Goal: Task Accomplishment & Management: Manage account settings

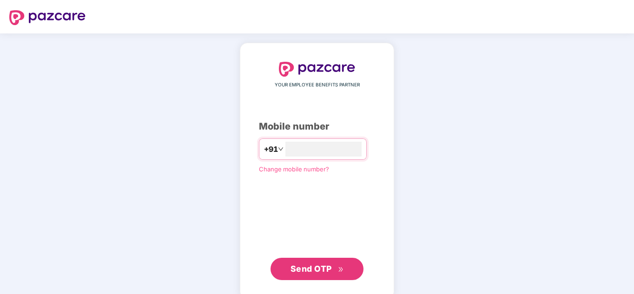
type input "**********"
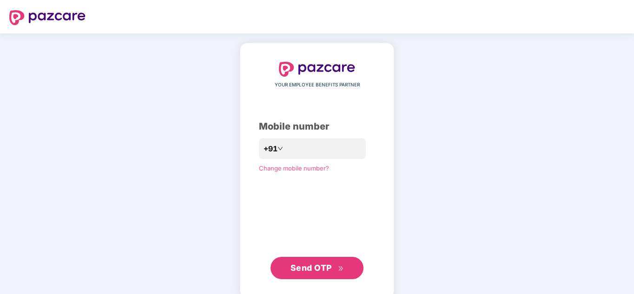
click at [306, 274] on span "Send OTP" at bounding box center [316, 268] width 53 height 13
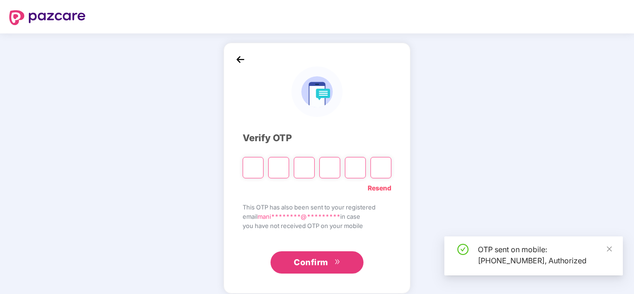
click at [306, 274] on div "Verify OTP Resend This OTP has also been sent to your registered email mani****…" at bounding box center [316, 168] width 187 height 251
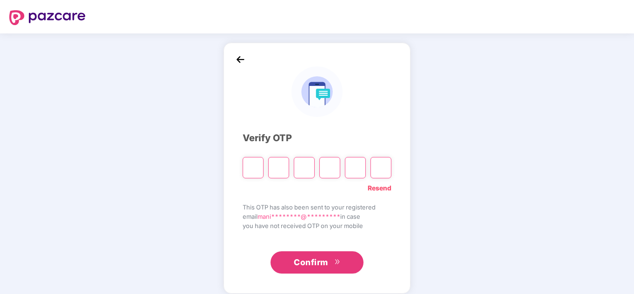
click at [254, 174] on input "Please enter verification code. Digit 1" at bounding box center [253, 167] width 21 height 21
type input "*"
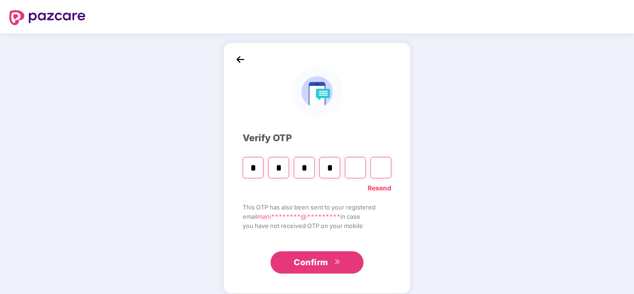
type input "*"
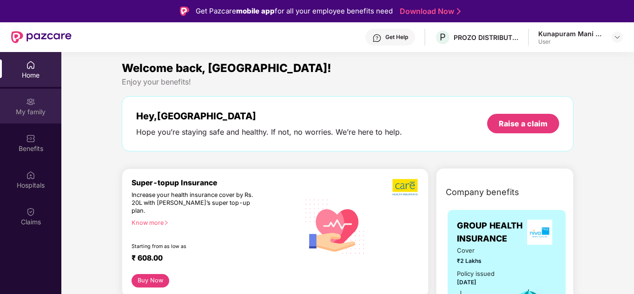
click at [26, 108] on div "My family" at bounding box center [30, 111] width 61 height 9
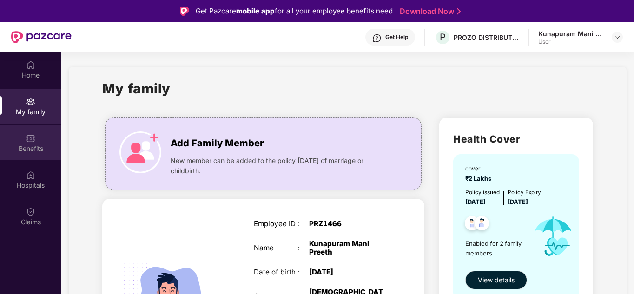
click at [26, 149] on div "Benefits" at bounding box center [30, 148] width 61 height 9
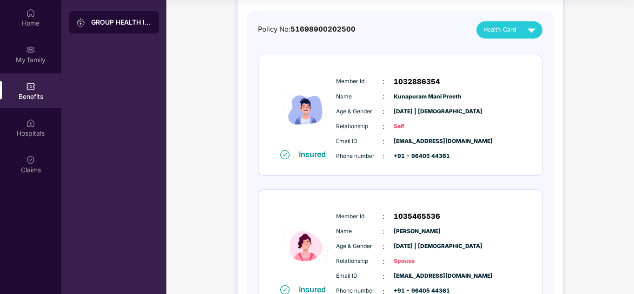
scroll to position [80, 0]
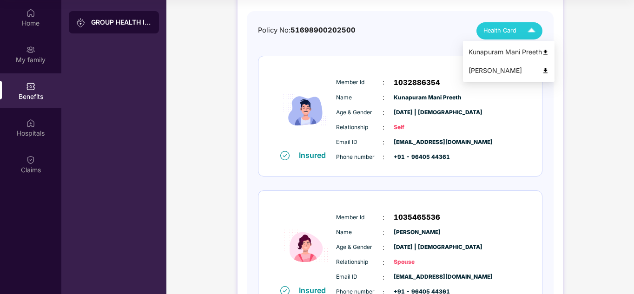
click at [488, 69] on div "[PERSON_NAME]" at bounding box center [508, 71] width 80 height 10
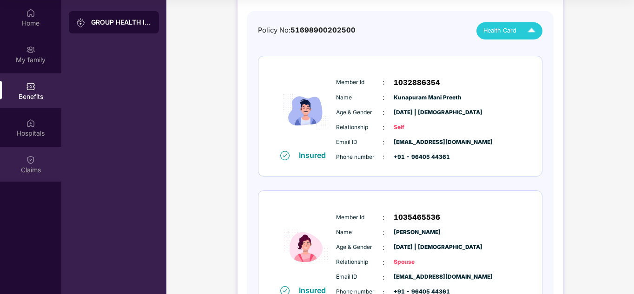
click at [34, 169] on div "Claims" at bounding box center [30, 169] width 61 height 9
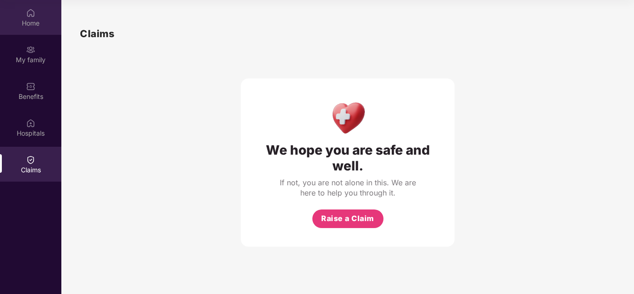
click at [25, 19] on div "Home" at bounding box center [30, 23] width 61 height 9
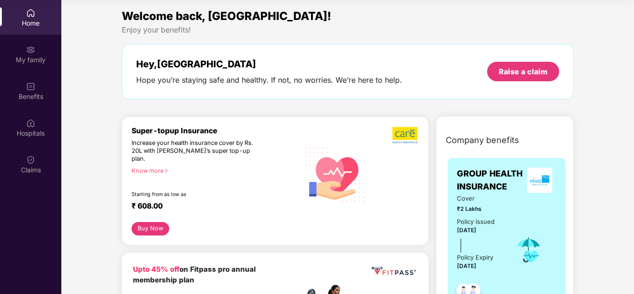
click at [25, 19] on div "Home" at bounding box center [30, 23] width 61 height 9
